Goal: Use online tool/utility: Utilize a website feature to perform a specific function

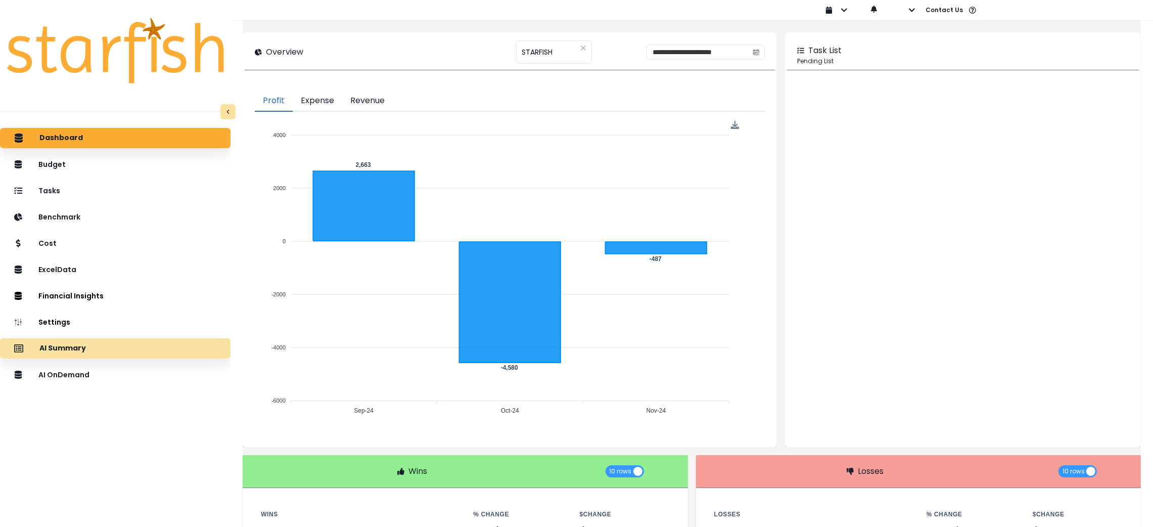
click at [123, 344] on div "AI Summary" at bounding box center [115, 348] width 214 height 21
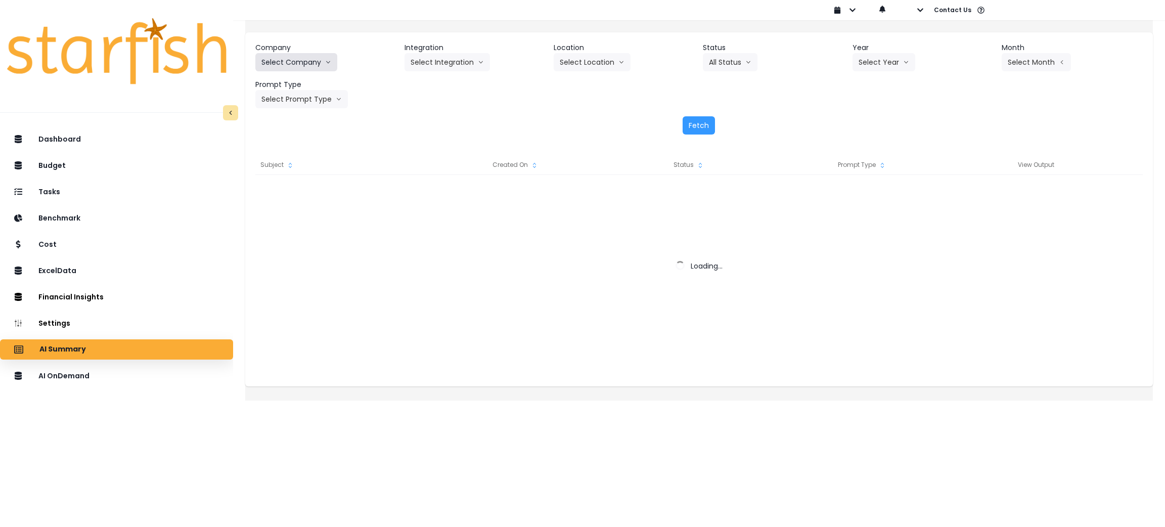
click at [331, 63] on button "Select Company" at bounding box center [296, 62] width 82 height 18
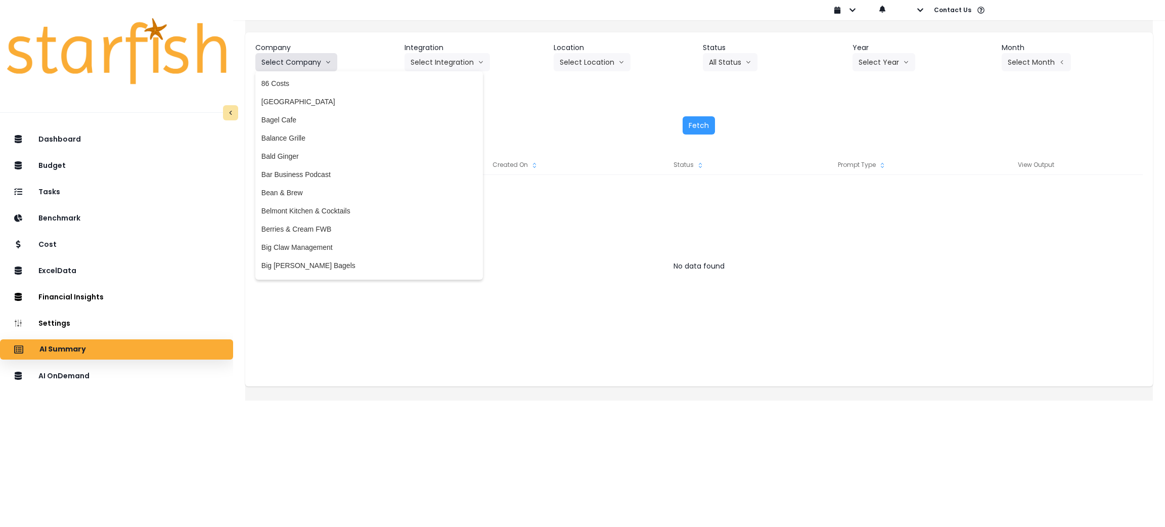
click at [331, 61] on button "Select Company" at bounding box center [296, 62] width 82 height 18
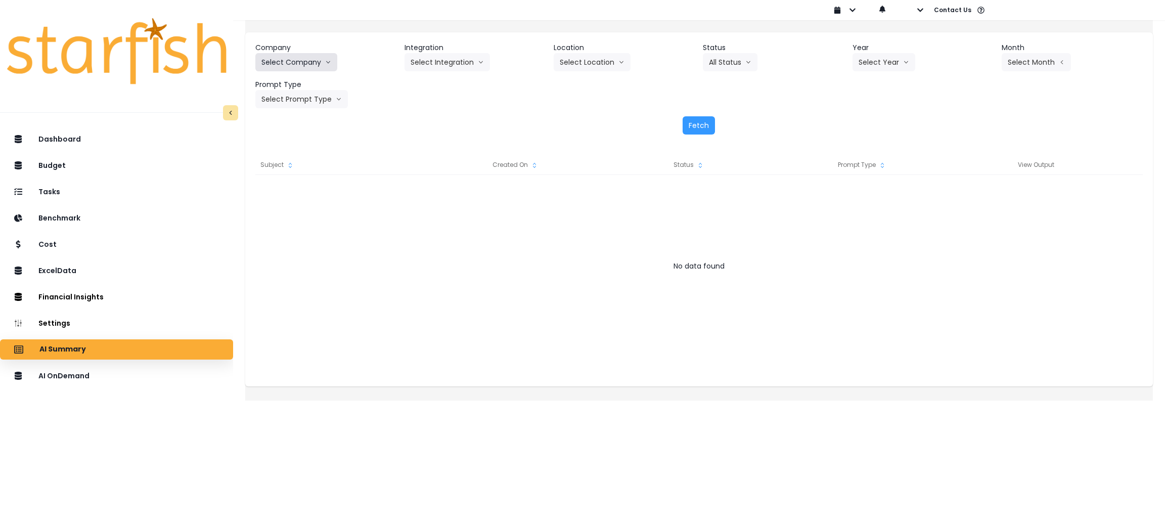
click at [331, 61] on button "Select Company" at bounding box center [296, 62] width 82 height 18
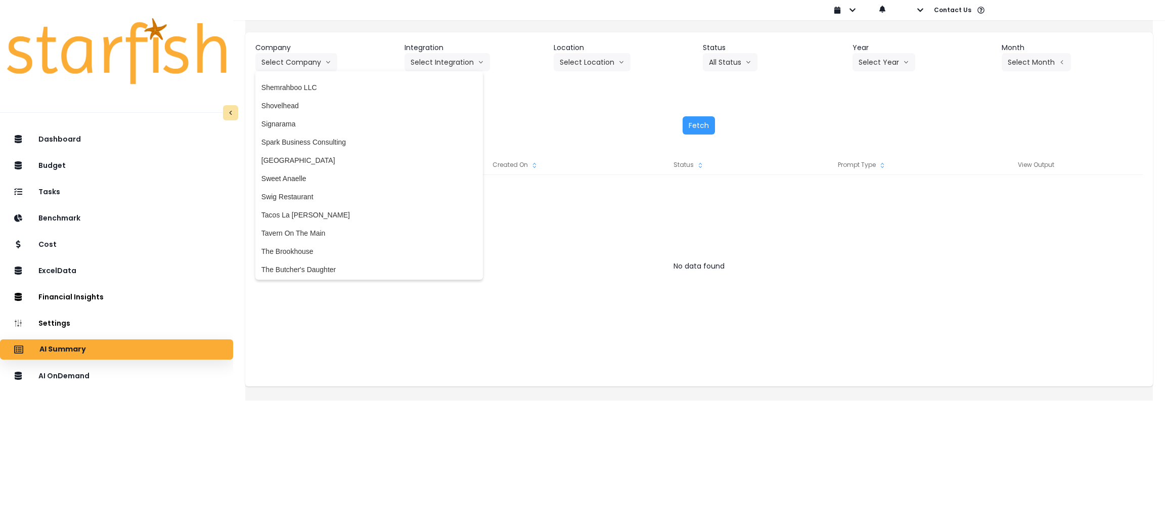
scroll to position [2199, 0]
click at [324, 209] on span "Tacos La [PERSON_NAME]" at bounding box center [368, 214] width 215 height 10
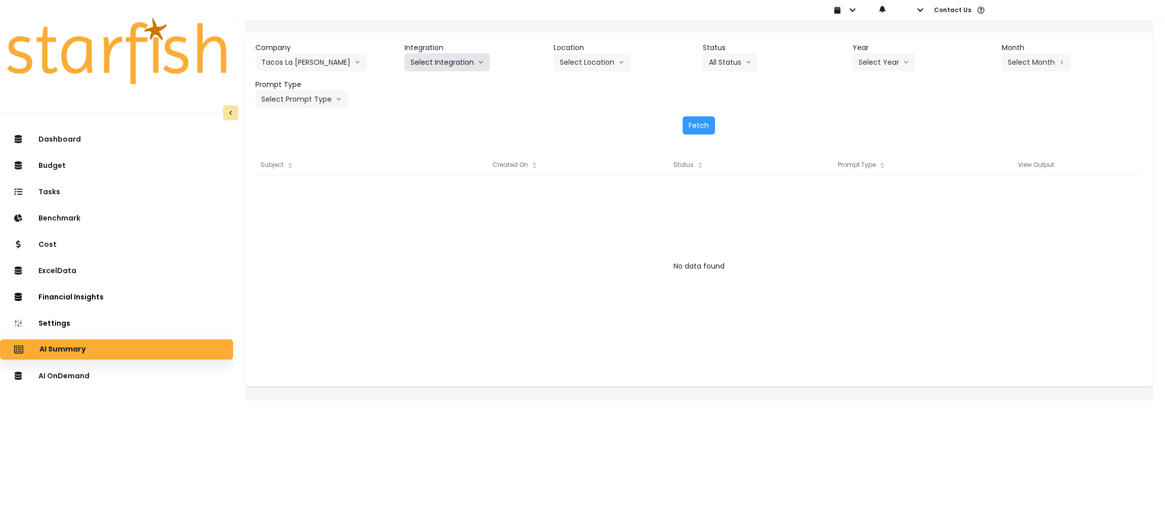
click at [479, 65] on button "Select Integration" at bounding box center [446, 62] width 85 height 18
click at [445, 248] on span "Tacos la neta sf" at bounding box center [439, 247] width 58 height 10
click at [737, 56] on button "All Status" at bounding box center [730, 62] width 55 height 18
click at [859, 57] on button "Select Year" at bounding box center [883, 62] width 63 height 18
click at [860, 118] on span "2025" at bounding box center [866, 120] width 16 height 10
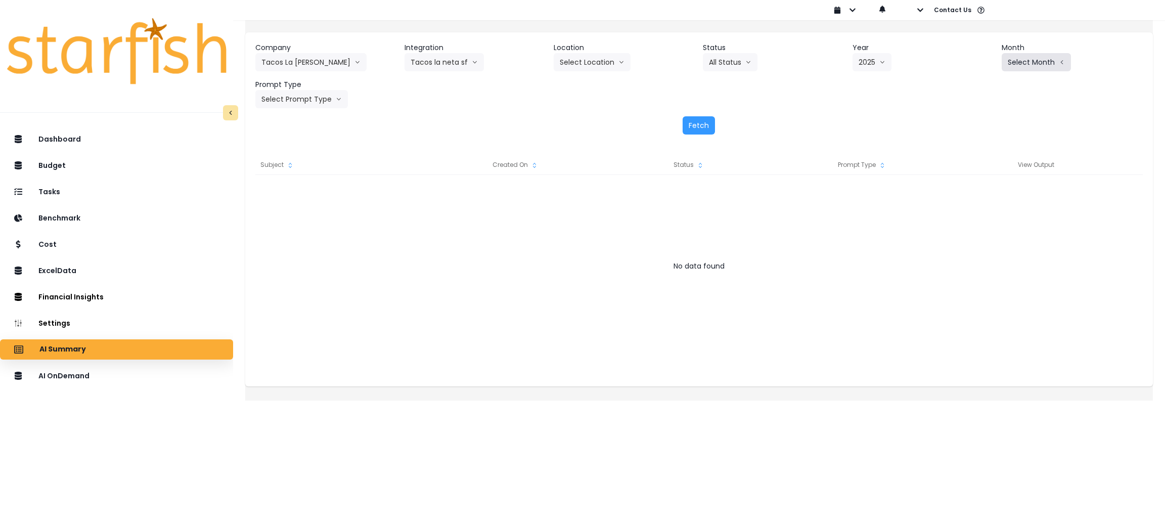
click at [1046, 57] on button "Select Month" at bounding box center [1035, 62] width 69 height 18
click at [976, 188] on span "Aug" at bounding box center [986, 193] width 20 height 10
click at [335, 97] on button "Select Prompt Type" at bounding box center [301, 99] width 92 height 18
click at [287, 185] on li "Monthly Summary" at bounding box center [289, 193] width 69 height 18
click at [710, 122] on button "Fetch" at bounding box center [698, 125] width 32 height 18
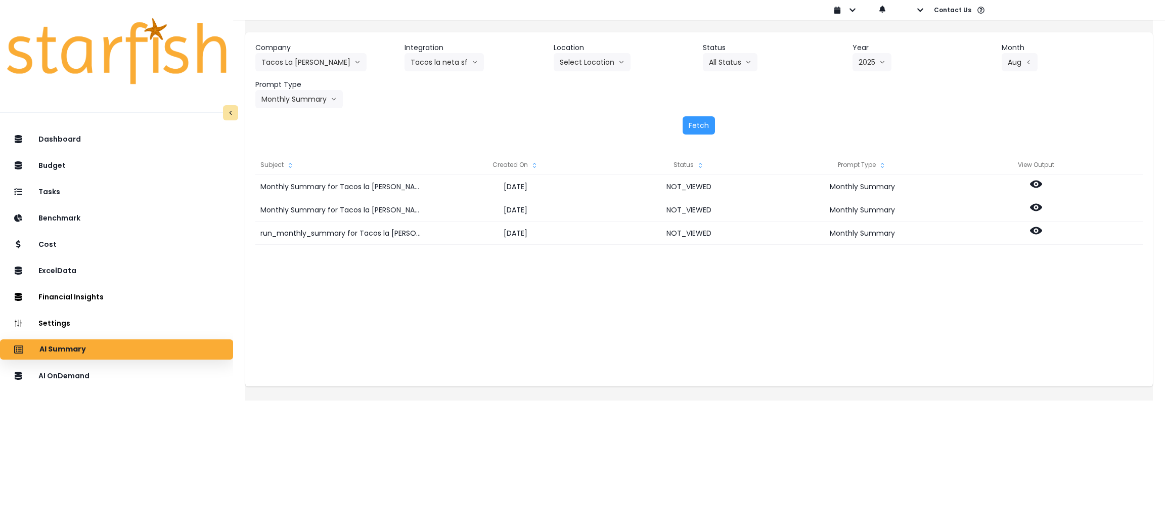
click at [552, 336] on div "Monthly Summary for Tacos la [PERSON_NAME] sf for [DATE] [DATE] NOT_VIEWED Mont…" at bounding box center [698, 276] width 887 height 202
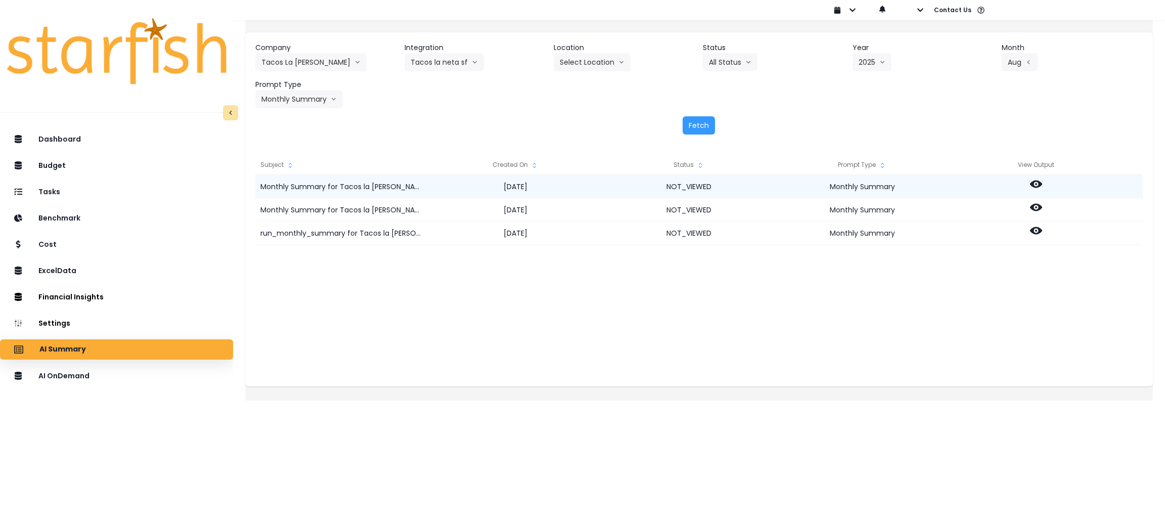
click at [1042, 184] on icon at bounding box center [1036, 184] width 12 height 8
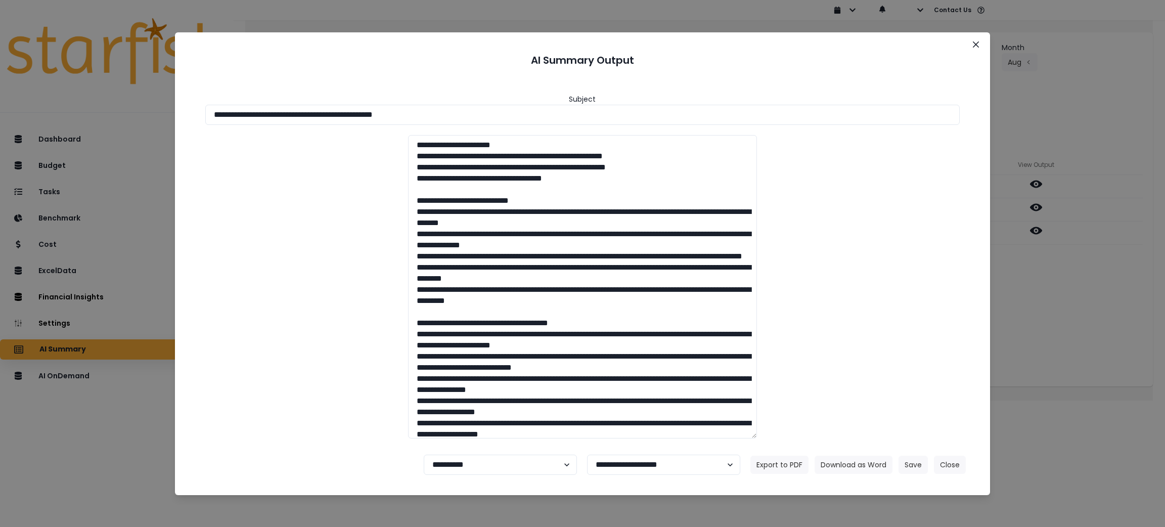
drag, startPoint x: 457, startPoint y: 112, endPoint x: 0, endPoint y: 99, distance: 457.6
click at [0, 99] on div "**********" at bounding box center [582, 263] width 1165 height 527
click at [841, 463] on button "Download as Word" at bounding box center [853, 464] width 78 height 18
click at [1053, 326] on div "**********" at bounding box center [582, 263] width 1165 height 527
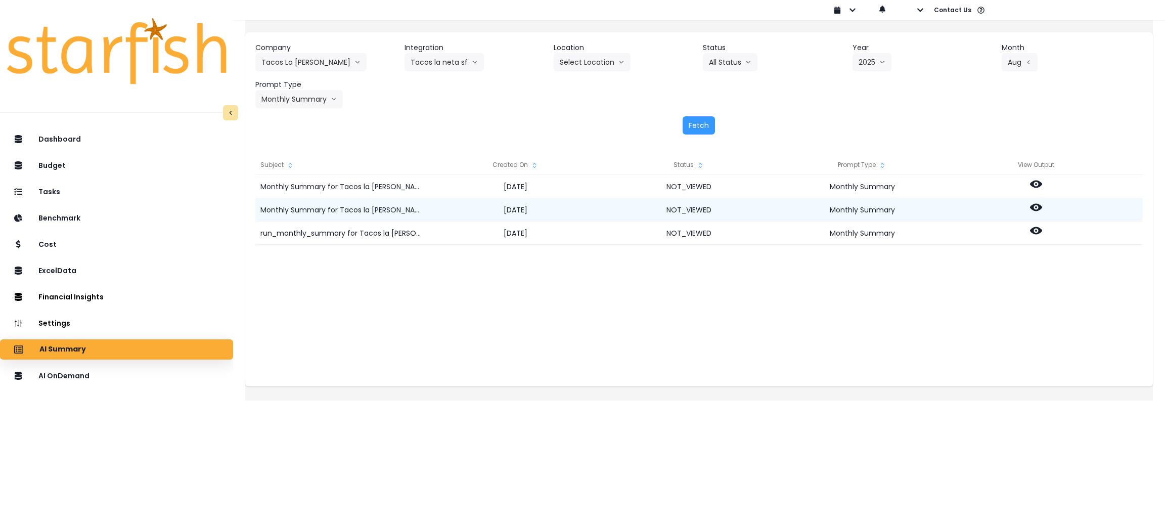
click at [1042, 205] on icon at bounding box center [1036, 207] width 12 height 12
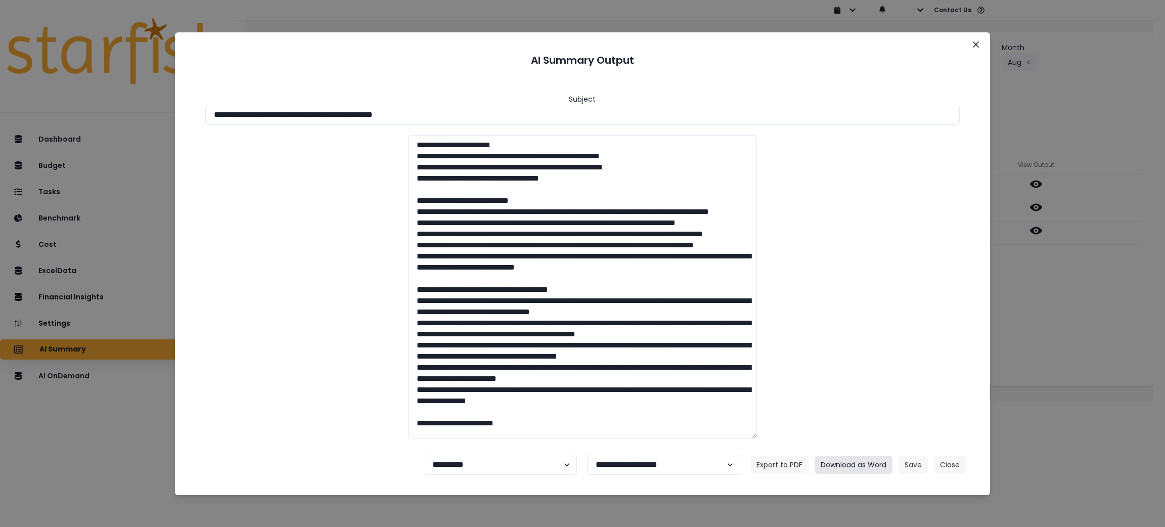
click at [858, 467] on button "Download as Word" at bounding box center [853, 464] width 78 height 18
click at [955, 460] on button "Close" at bounding box center [950, 464] width 32 height 18
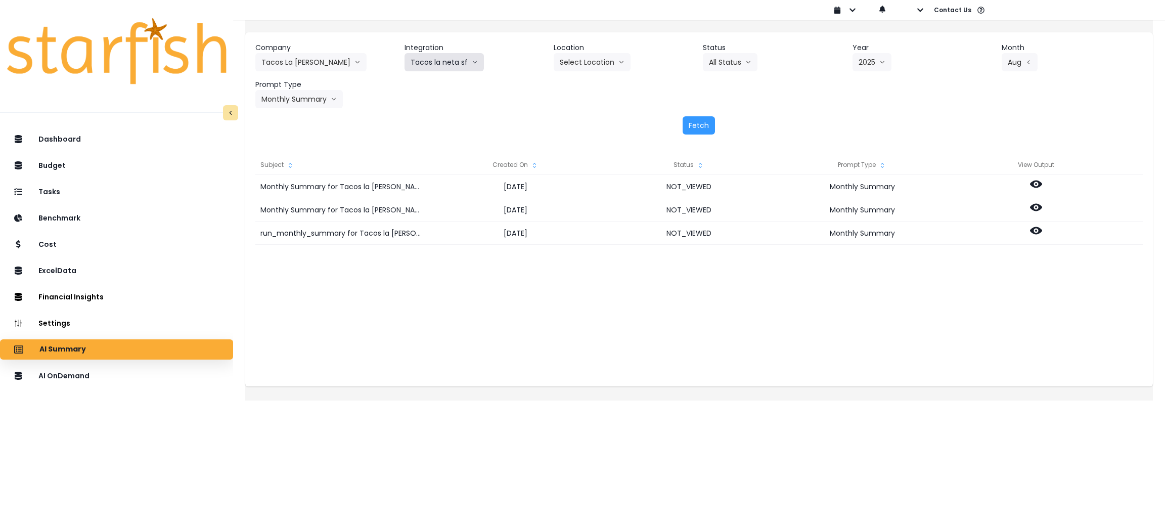
click at [467, 61] on button "Tacos la neta sf" at bounding box center [443, 62] width 79 height 18
click at [445, 101] on span "[PERSON_NAME]" at bounding box center [439, 102] width 58 height 10
click at [496, 113] on div "Company Tacos La [PERSON_NAME] 86 Costs Asti Bagel Cafe Balance Grille Bald Gin…" at bounding box center [698, 88] width 907 height 112
click at [483, 113] on div "Company Tacos La [PERSON_NAME] 86 Costs Asti Bagel Cafe Balance Grille Bald Gin…" at bounding box center [698, 88] width 907 height 112
click at [707, 122] on button "Fetch" at bounding box center [698, 125] width 32 height 18
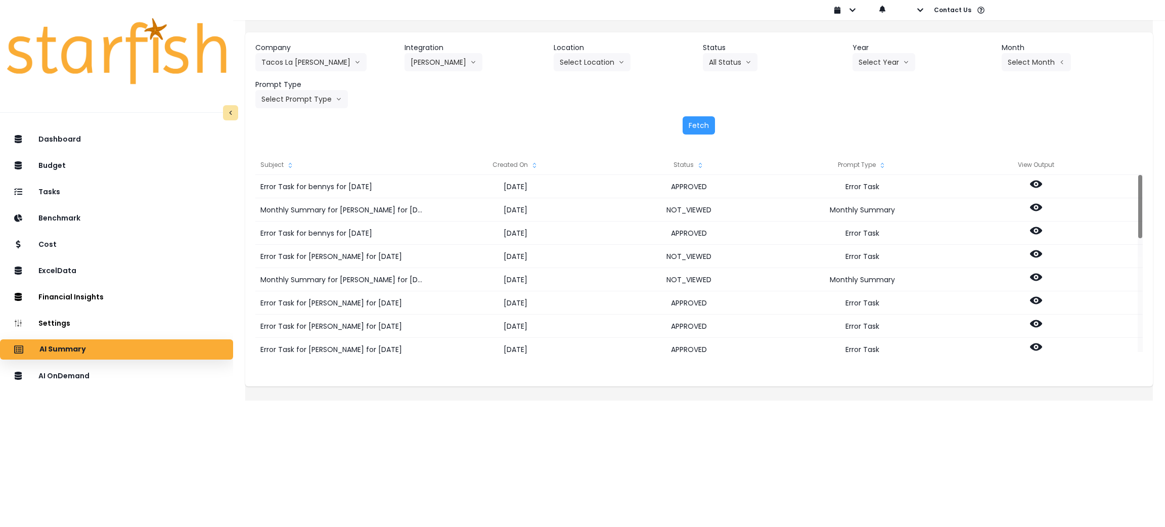
click at [1042, 187] on icon at bounding box center [1036, 184] width 12 height 12
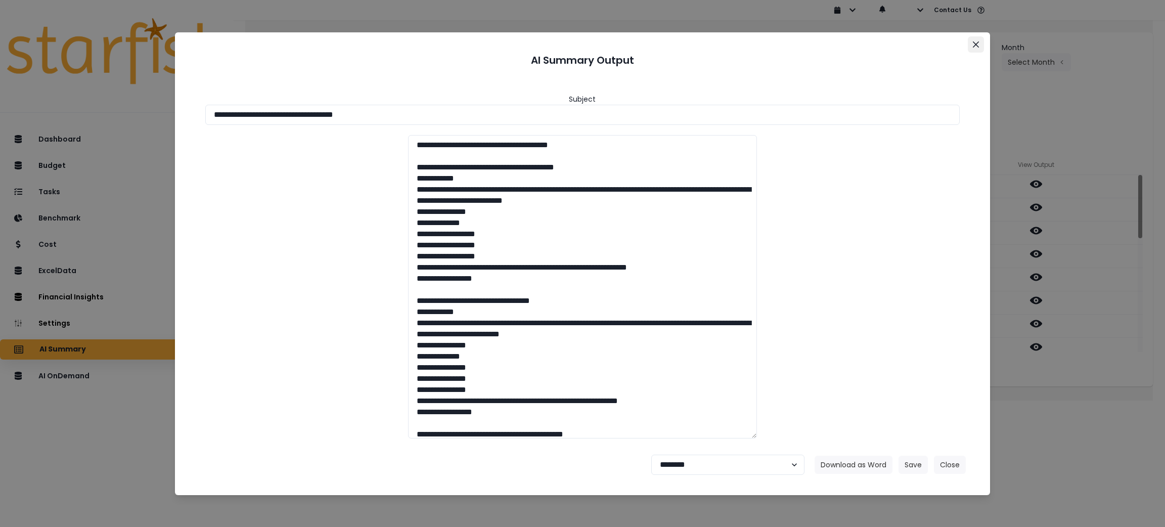
click at [979, 41] on button "Close" at bounding box center [975, 44] width 16 height 16
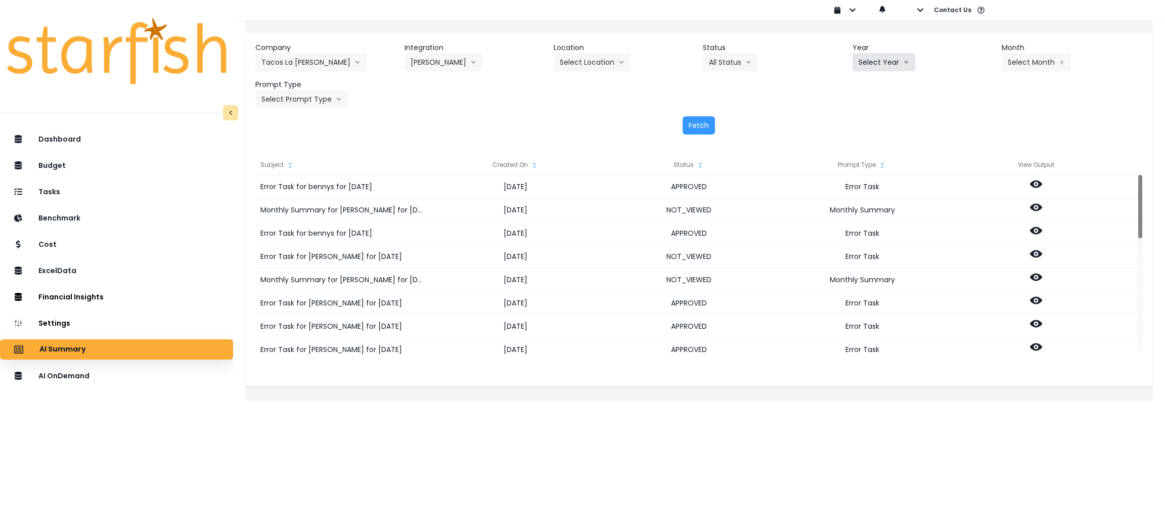
click at [878, 59] on button "Select Year" at bounding box center [883, 62] width 63 height 18
click at [865, 118] on span "2025" at bounding box center [866, 120] width 16 height 10
click at [1005, 66] on button "Select Month" at bounding box center [1035, 62] width 69 height 18
click at [976, 191] on span "Aug" at bounding box center [986, 193] width 20 height 10
click at [305, 99] on button "Select Prompt Type" at bounding box center [301, 99] width 92 height 18
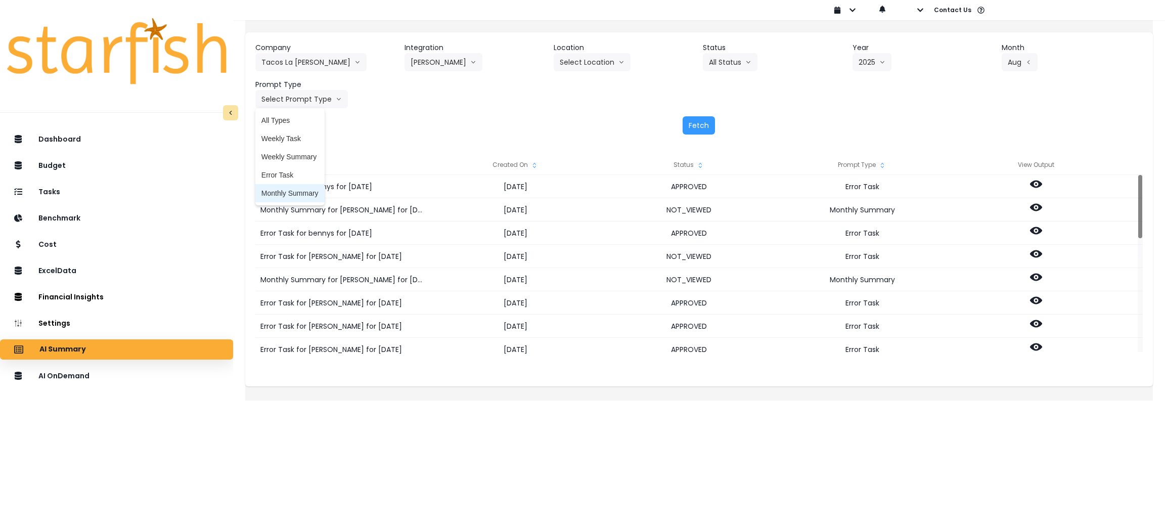
click at [310, 194] on span "Monthly Summary" at bounding box center [289, 193] width 57 height 10
click at [701, 130] on button "Fetch" at bounding box center [698, 125] width 32 height 18
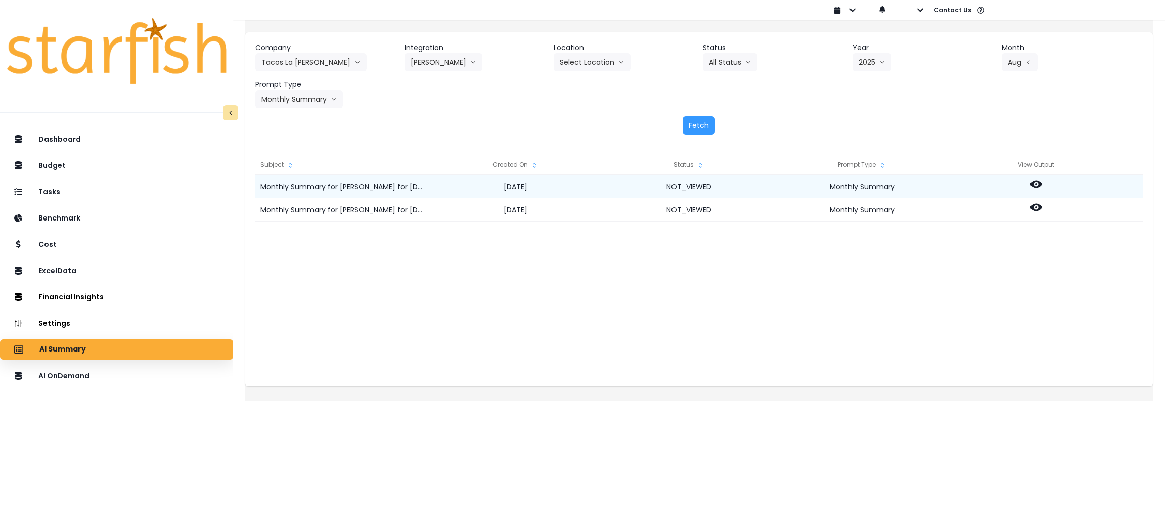
click at [1041, 187] on icon at bounding box center [1036, 184] width 12 height 12
